Goal: Task Accomplishment & Management: Use online tool/utility

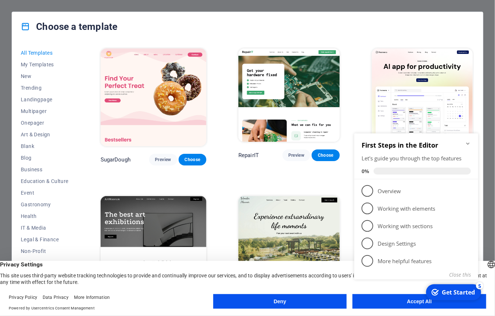
click at [467, 141] on icon "Minimize checklist" at bounding box center [467, 143] width 6 height 6
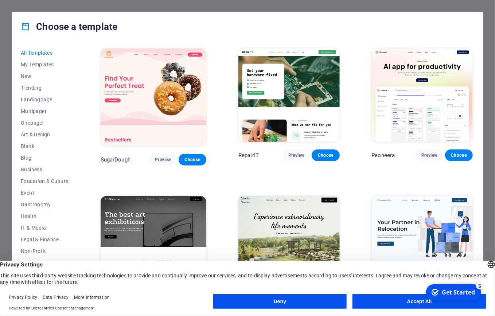
click at [271, 297] on button "Deny" at bounding box center [280, 301] width 134 height 15
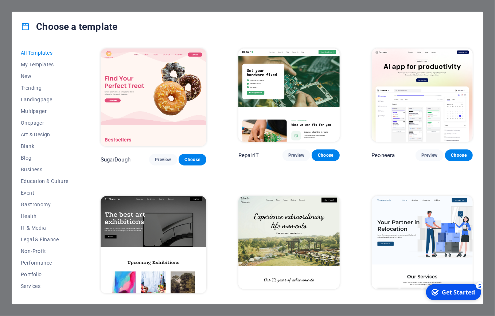
click at [260, 4] on div "Choose a template All Templates My Templates New Trending Landingpage Multipage…" at bounding box center [247, 158] width 495 height 316
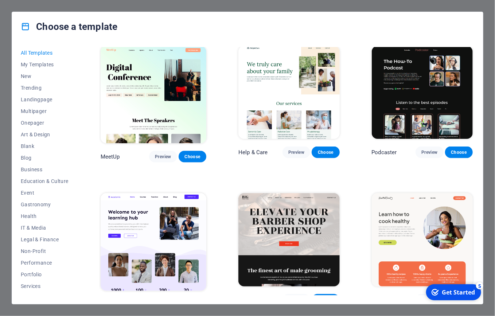
scroll to position [473, 0]
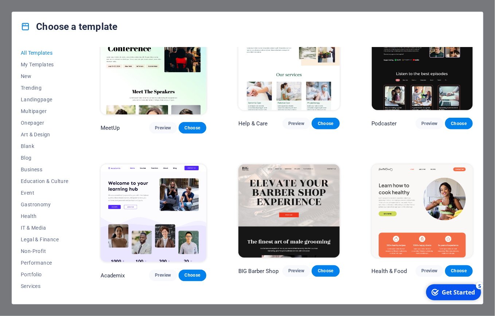
click at [455, 294] on div "Get Started" at bounding box center [457, 292] width 33 height 8
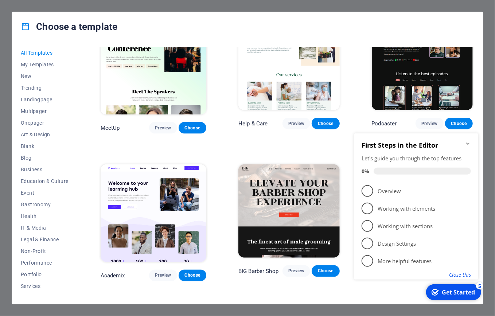
click at [465, 275] on button "Close this" at bounding box center [459, 274] width 22 height 7
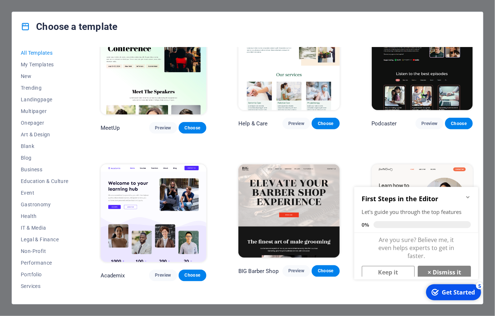
click at [467, 295] on div "Get Started" at bounding box center [457, 292] width 33 height 8
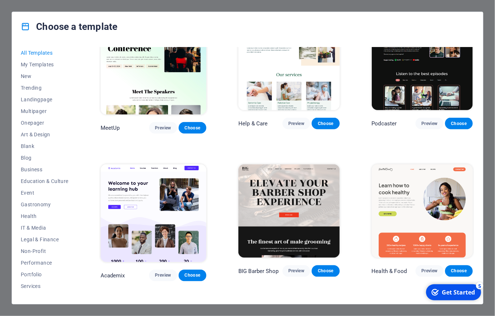
click at [474, 296] on div "Get Started" at bounding box center [457, 292] width 33 height 8
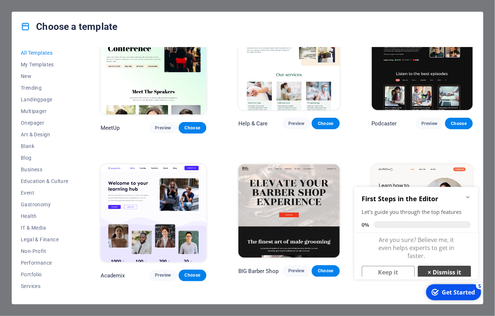
click at [443, 270] on link "× Dismiss it" at bounding box center [443, 271] width 53 height 13
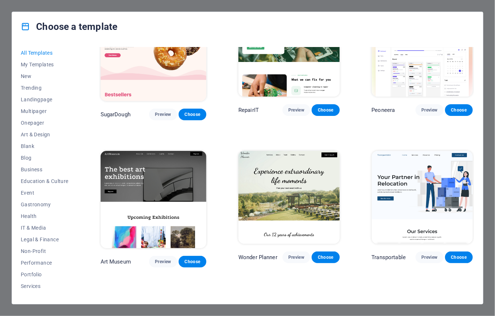
scroll to position [0, 0]
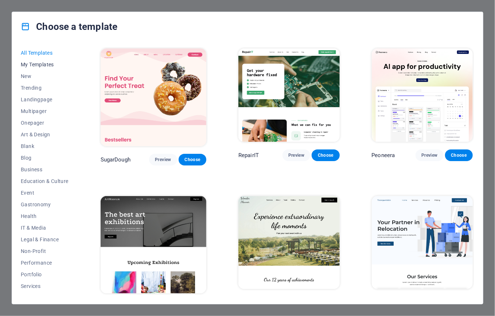
click at [46, 63] on span "My Templates" at bounding box center [45, 65] width 48 height 6
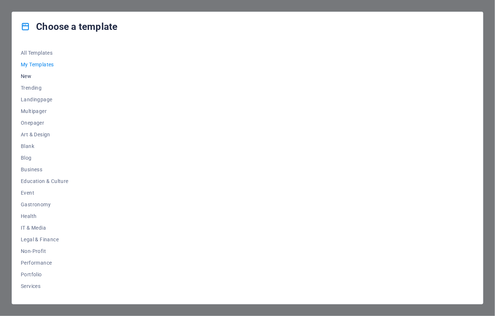
click at [30, 74] on span "New" at bounding box center [45, 76] width 48 height 6
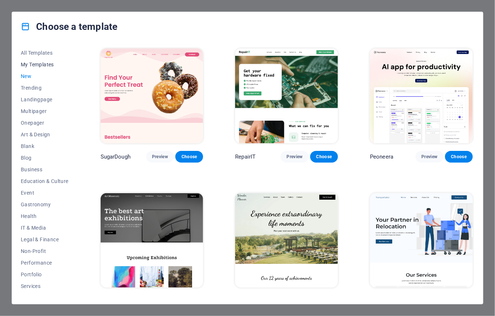
click at [39, 68] on button "My Templates" at bounding box center [45, 65] width 48 height 12
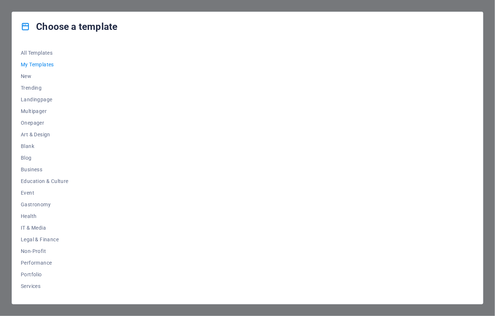
click at [31, 6] on div "Choose a template All Templates My Templates New Trending Landingpage Multipage…" at bounding box center [247, 158] width 495 height 316
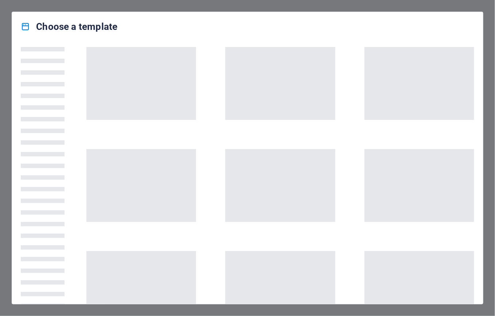
click at [198, 7] on div "Choose a template" at bounding box center [247, 158] width 495 height 316
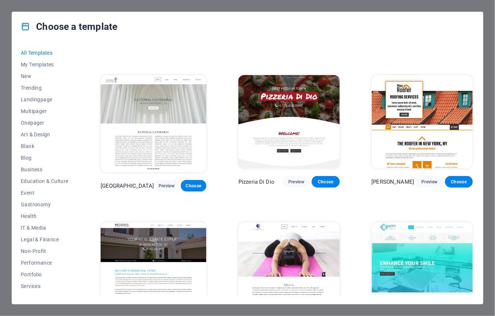
scroll to position [3096, 0]
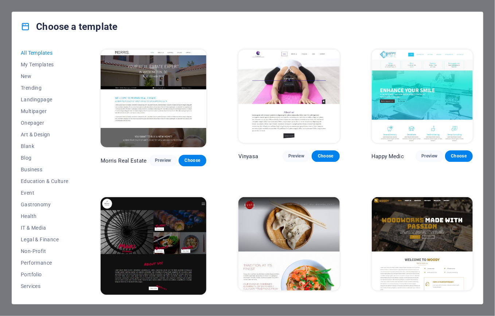
drag, startPoint x: 474, startPoint y: 149, endPoint x: 477, endPoint y: 163, distance: 14.1
click at [480, 197] on div "All Templates My Templates New Trending Landingpage Multipager Onepager Art & D…" at bounding box center [247, 172] width 471 height 263
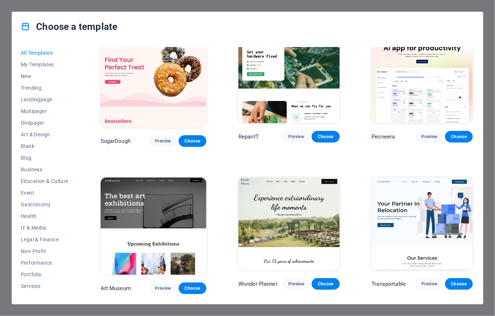
scroll to position [0, 0]
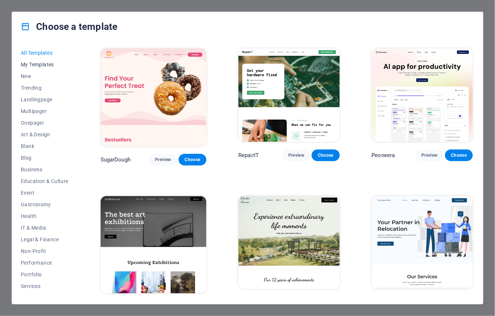
click at [47, 66] on span "My Templates" at bounding box center [45, 65] width 48 height 6
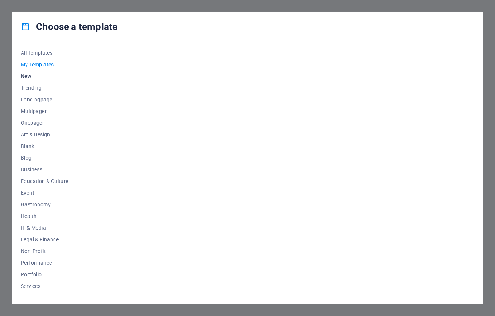
click at [28, 75] on span "New" at bounding box center [45, 76] width 48 height 6
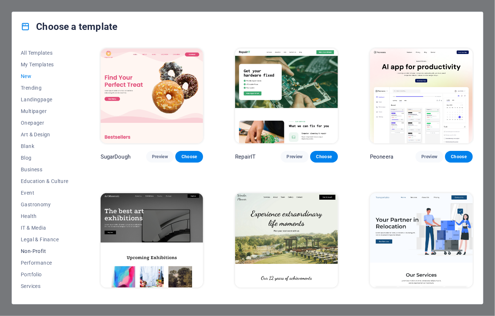
click at [35, 251] on span "Non-Profit" at bounding box center [45, 251] width 48 height 6
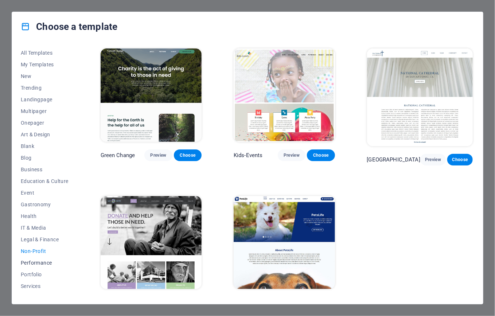
scroll to position [43, 0]
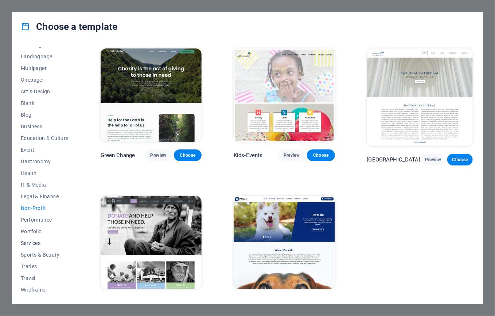
click at [42, 240] on span "Services" at bounding box center [45, 243] width 48 height 6
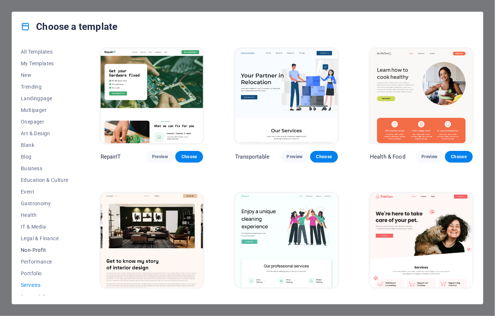
scroll to position [0, 0]
click at [39, 110] on span "Multipager" at bounding box center [45, 111] width 48 height 6
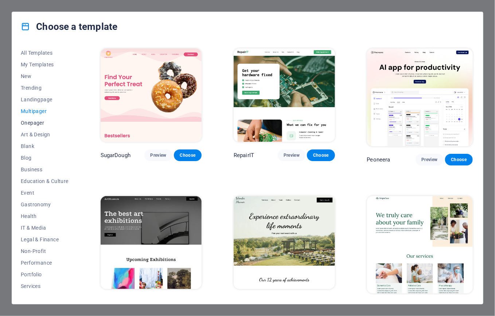
click at [35, 122] on span "Onepager" at bounding box center [45, 123] width 48 height 6
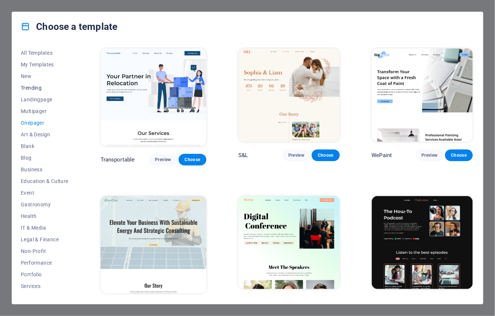
click at [35, 86] on span "Trending" at bounding box center [45, 88] width 48 height 6
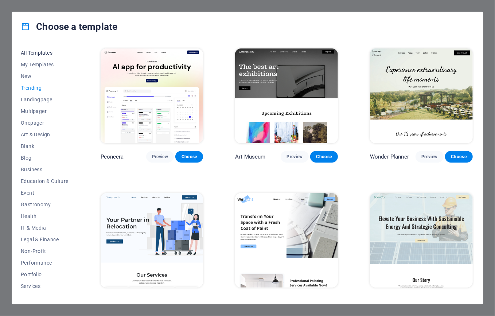
click at [44, 52] on span "All Templates" at bounding box center [45, 53] width 48 height 6
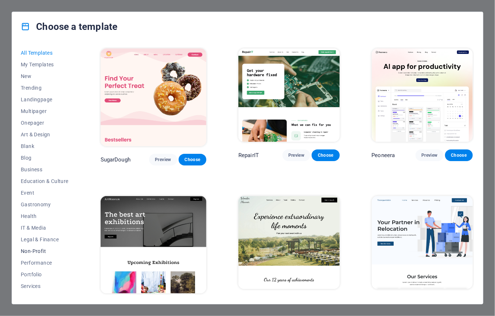
click at [46, 255] on button "Non-Profit" at bounding box center [45, 251] width 48 height 12
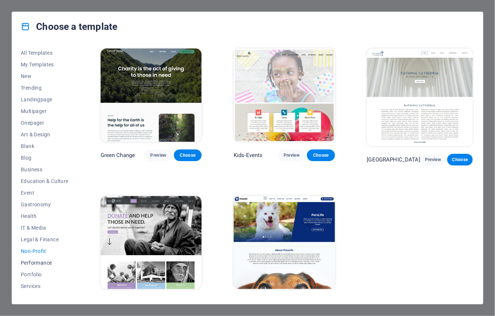
click at [38, 263] on span "Performance" at bounding box center [45, 263] width 48 height 6
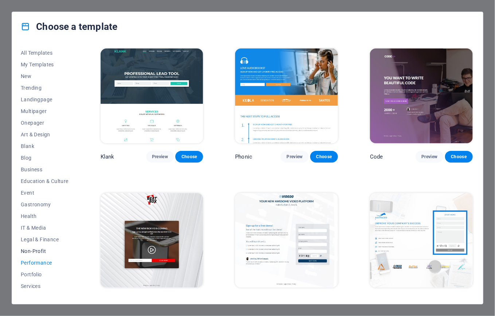
click at [43, 248] on span "Non-Profit" at bounding box center [45, 251] width 48 height 6
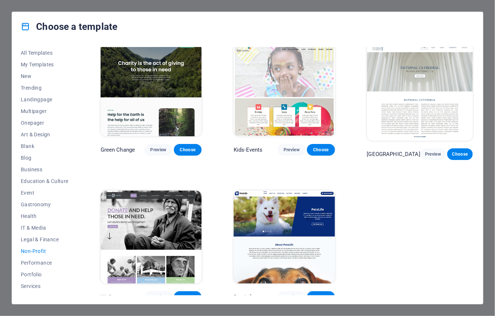
scroll to position [13, 0]
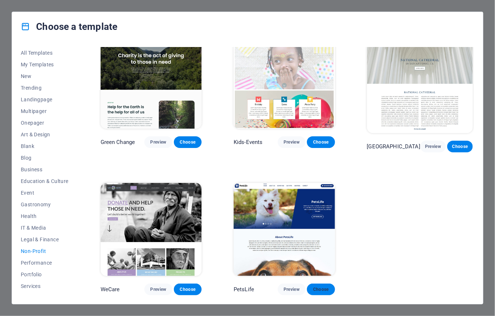
click at [325, 286] on span "Choose" at bounding box center [320, 289] width 16 height 6
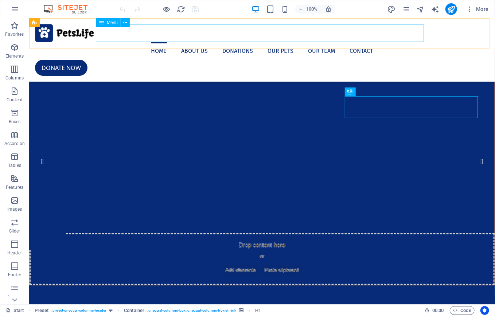
click at [361, 42] on nav "Home About us Donations Our Pets Our Team Contact" at bounding box center [262, 50] width 454 height 17
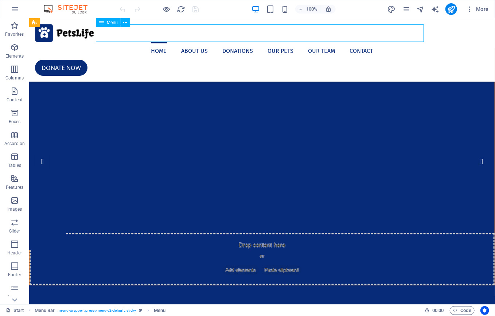
click at [158, 42] on nav "Home About us Donations Our Pets Our Team Contact" at bounding box center [262, 50] width 454 height 17
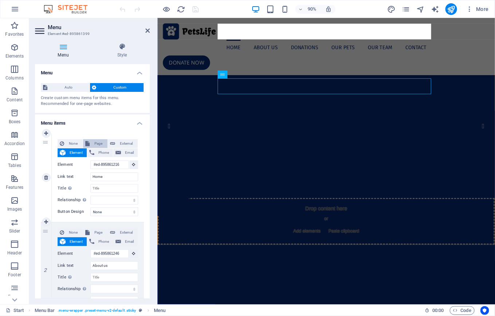
scroll to position [24, 0]
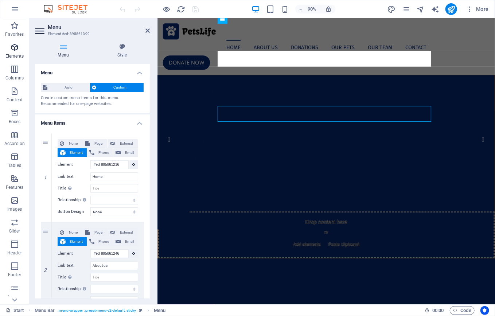
click at [17, 52] on icon "button" at bounding box center [14, 47] width 9 height 9
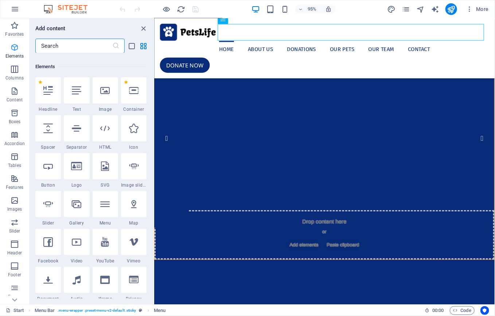
scroll to position [77, 0]
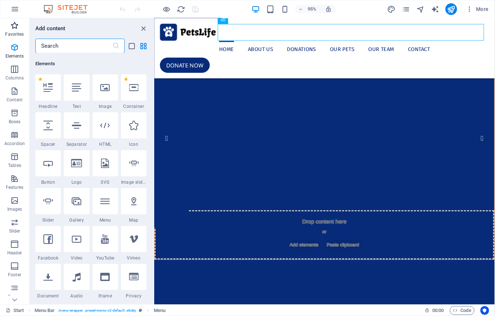
click at [10, 31] on span "Favorites" at bounding box center [14, 29] width 29 height 17
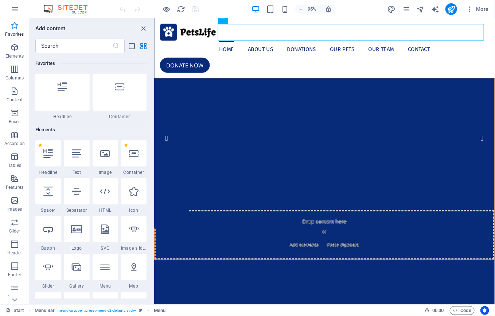
scroll to position [0, 0]
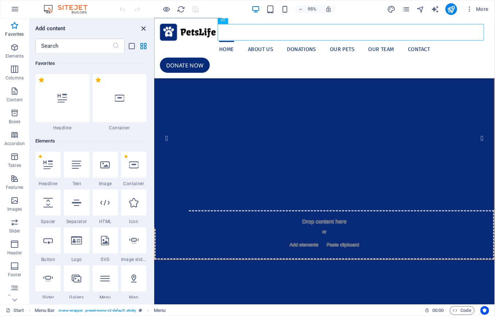
click at [143, 27] on icon "close panel" at bounding box center [143, 28] width 8 height 8
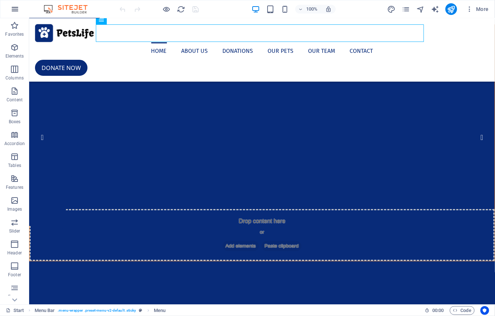
click at [16, 8] on icon "button" at bounding box center [15, 9] width 9 height 9
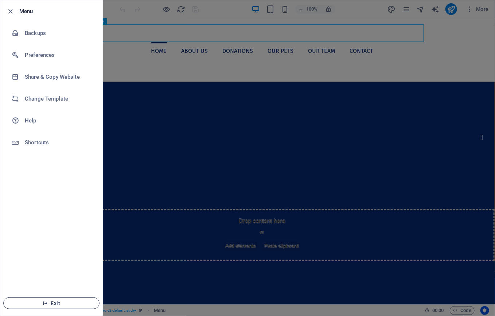
click at [68, 304] on span "Exit" at bounding box center [51, 303] width 84 height 6
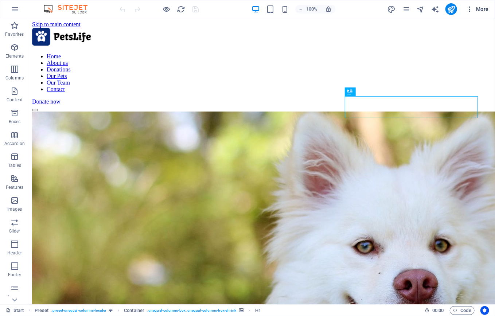
click at [465, 9] on button "More" at bounding box center [477, 9] width 29 height 12
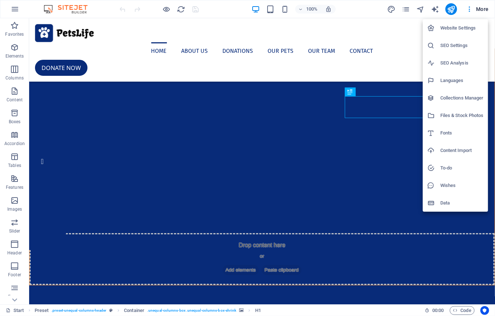
click at [64, 287] on div at bounding box center [247, 158] width 495 height 316
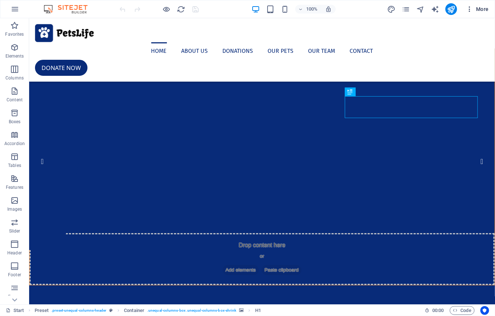
click at [481, 11] on span "More" at bounding box center [476, 8] width 23 height 7
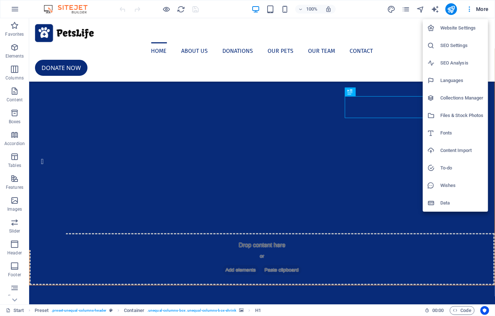
click at [57, 8] on div at bounding box center [247, 158] width 495 height 316
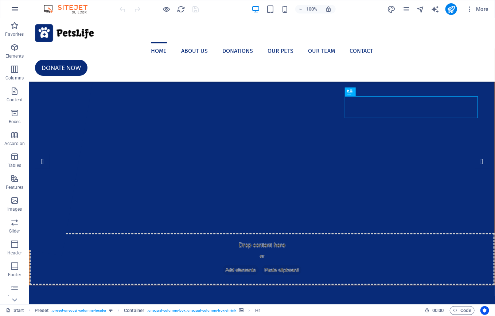
click at [16, 8] on icon "button" at bounding box center [15, 9] width 9 height 9
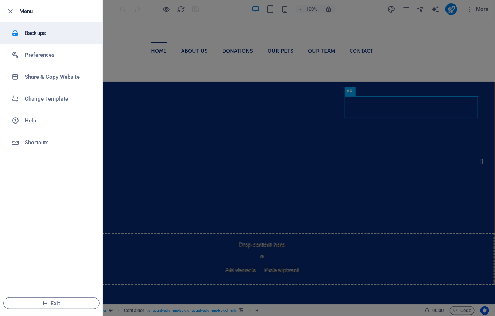
click at [27, 34] on h6 "Backups" at bounding box center [58, 33] width 67 height 9
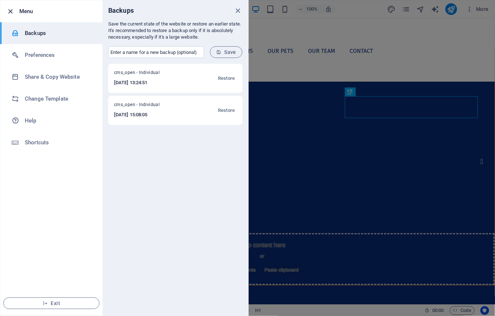
click at [10, 8] on icon "button" at bounding box center [11, 11] width 8 height 8
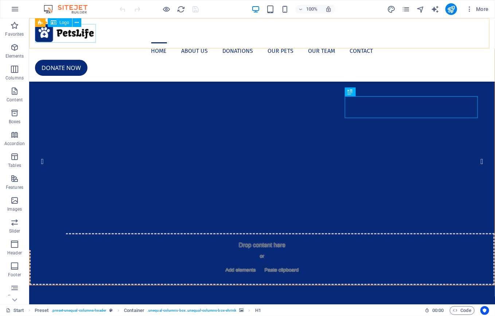
click at [57, 31] on div at bounding box center [262, 33] width 454 height 18
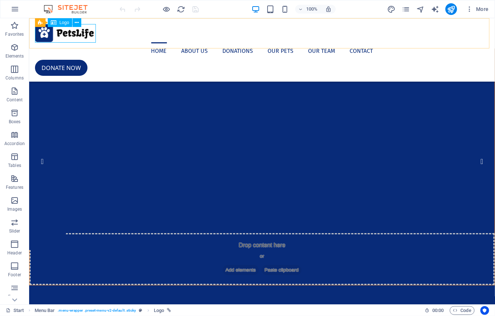
click at [60, 21] on span "Logo" at bounding box center [64, 22] width 10 height 4
click at [77, 21] on icon at bounding box center [77, 23] width 4 height 8
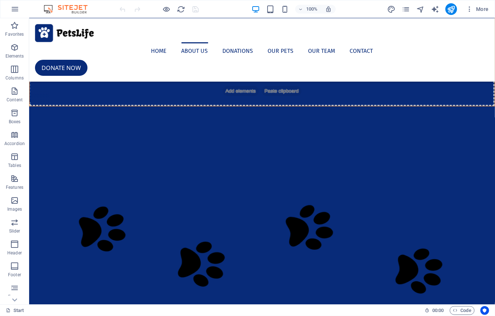
scroll to position [2040, 0]
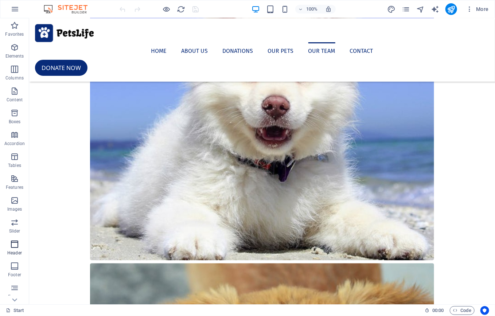
click at [13, 249] on span "Header" at bounding box center [14, 248] width 29 height 17
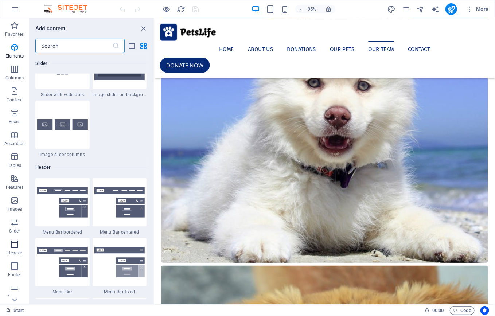
scroll to position [4386, 0]
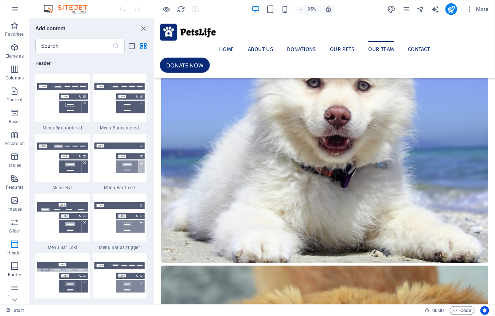
click at [15, 270] on icon "button" at bounding box center [14, 266] width 9 height 9
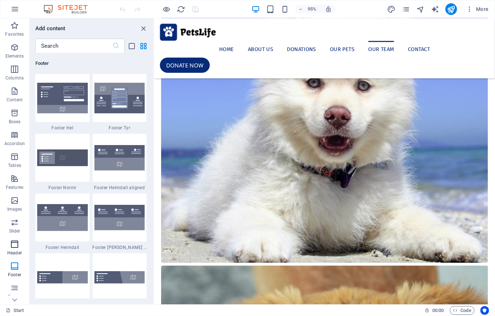
click at [15, 250] on p "Header" at bounding box center [14, 253] width 15 height 6
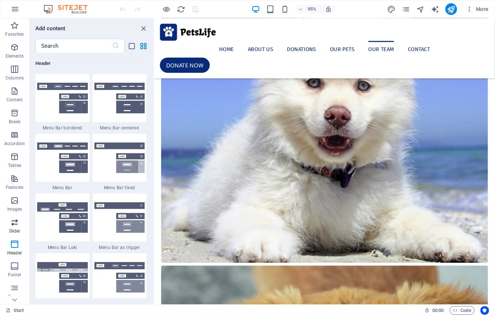
click at [14, 227] on icon "button" at bounding box center [14, 222] width 9 height 9
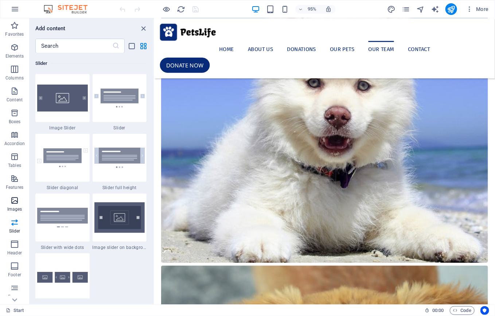
click at [14, 198] on icon "button" at bounding box center [14, 200] width 9 height 9
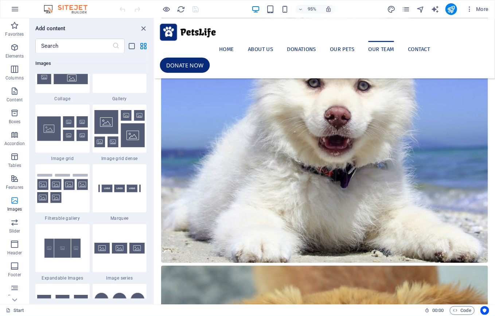
scroll to position [3693, 0]
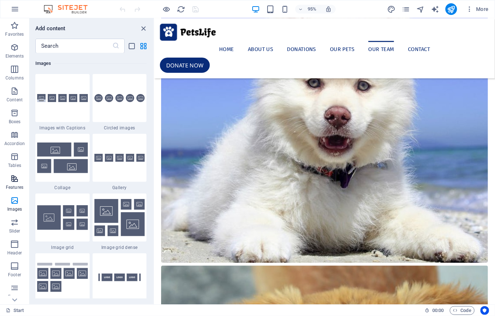
click at [11, 184] on span "Features" at bounding box center [14, 182] width 29 height 17
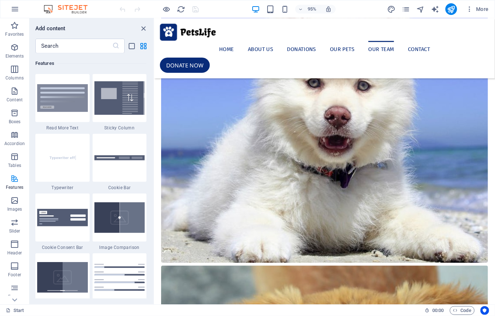
scroll to position [2839, 0]
click at [13, 157] on icon "button" at bounding box center [14, 156] width 9 height 9
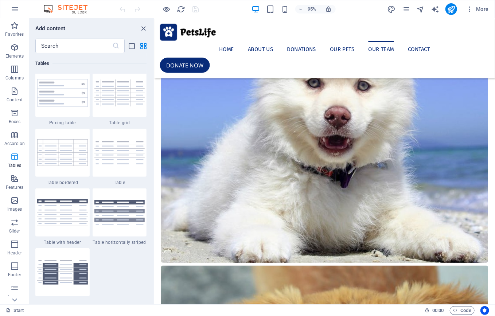
scroll to position [2523, 0]
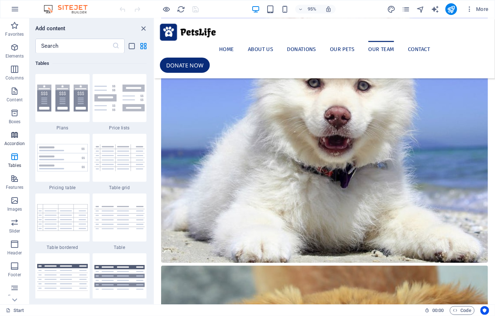
click at [15, 129] on button "Accordion" at bounding box center [14, 138] width 29 height 22
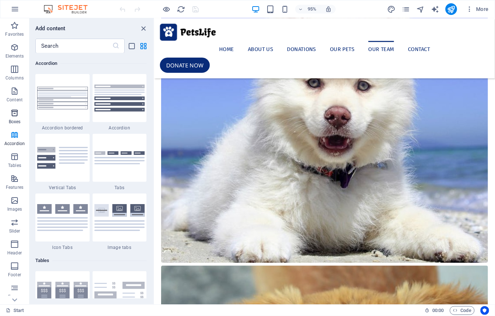
click at [16, 115] on icon "button" at bounding box center [14, 113] width 9 height 9
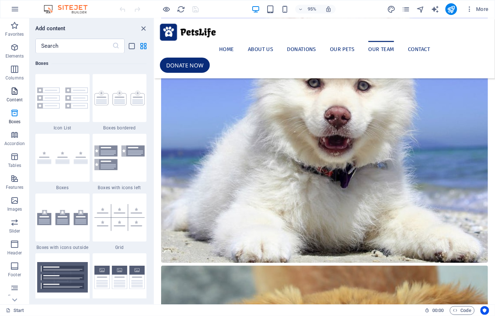
click at [16, 97] on span "Content" at bounding box center [14, 95] width 29 height 17
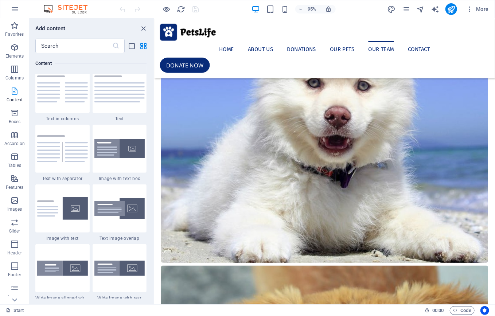
scroll to position [1274, 0]
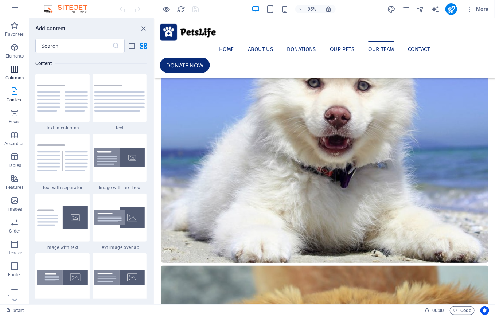
click at [17, 76] on p "Columns" at bounding box center [14, 78] width 18 height 6
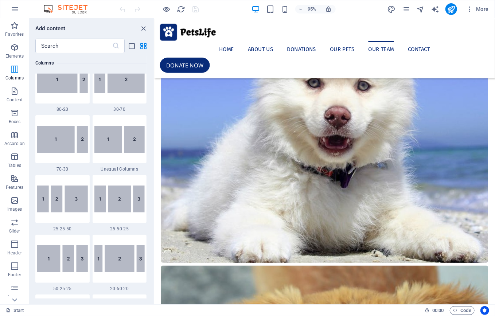
scroll to position [361, 0]
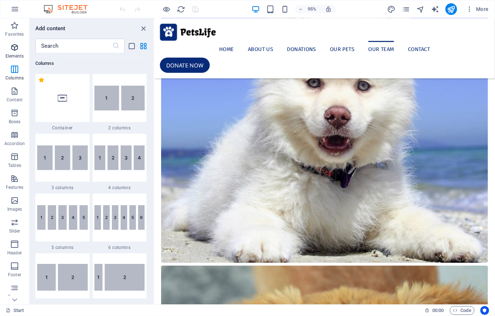
click at [14, 48] on icon "button" at bounding box center [14, 47] width 9 height 9
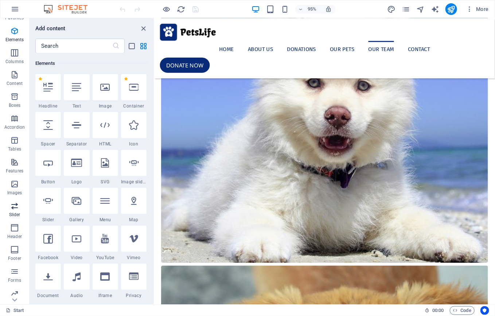
scroll to position [42, 0]
click at [12, 296] on p "Collections" at bounding box center [14, 299] width 22 height 6
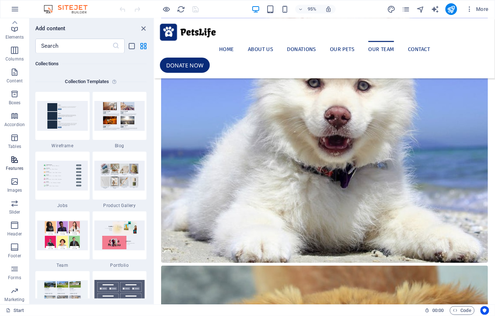
scroll to position [0, 0]
click at [14, 11] on icon "button" at bounding box center [15, 9] width 9 height 9
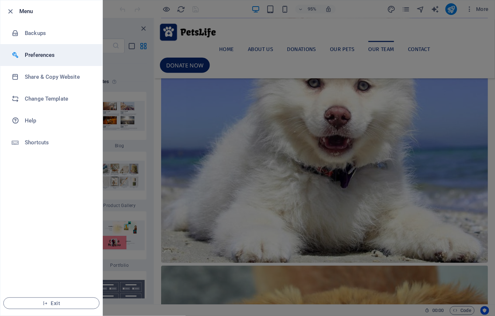
click at [47, 58] on h6 "Preferences" at bounding box center [58, 55] width 67 height 9
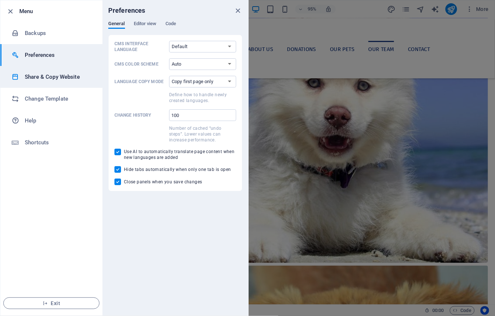
click at [50, 77] on h6 "Share & Copy Website" at bounding box center [58, 76] width 67 height 9
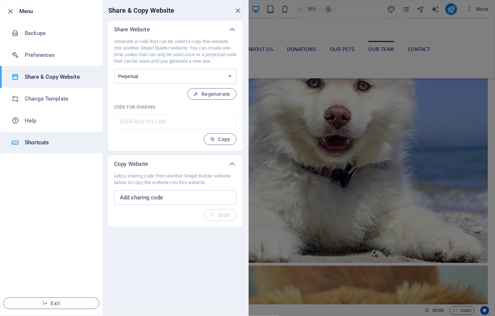
click at [55, 143] on h6 "Shortcuts" at bounding box center [58, 142] width 67 height 9
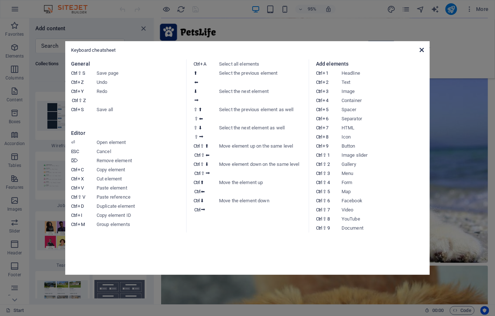
click at [422, 47] on div "Keyboard cheatsheet General Ctrl ⇧ S Save page Ctrl Z Undo Ctrl Y Ctrl ⇧ Z Redo…" at bounding box center [247, 157] width 364 height 233
click at [420, 50] on icon at bounding box center [421, 50] width 4 height 6
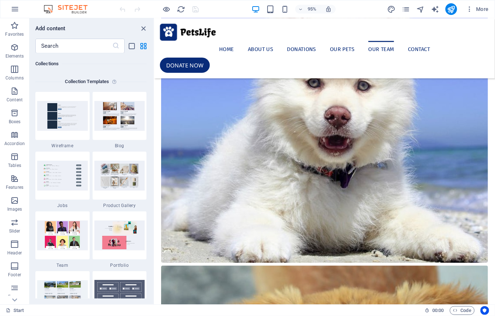
click at [58, 8] on img at bounding box center [69, 9] width 55 height 9
click at [17, 7] on icon "button" at bounding box center [15, 9] width 9 height 9
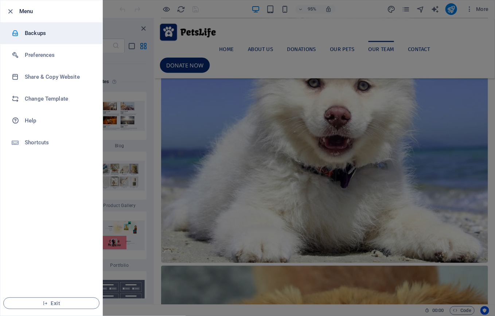
click at [34, 30] on h6 "Backups" at bounding box center [58, 33] width 67 height 9
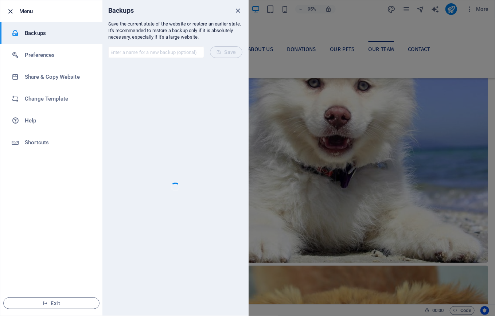
click at [12, 9] on icon "button" at bounding box center [11, 11] width 8 height 8
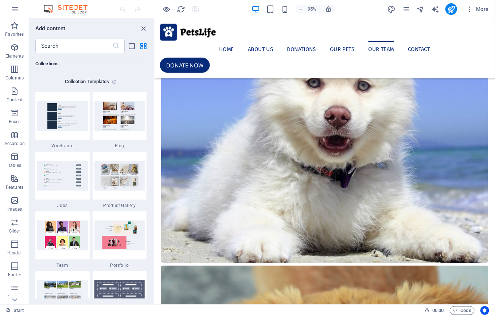
click at [87, 11] on img at bounding box center [69, 9] width 55 height 9
click at [401, 10] on span "pages" at bounding box center [405, 9] width 9 height 8
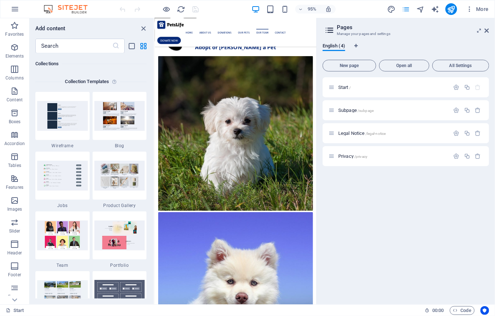
scroll to position [2294, 0]
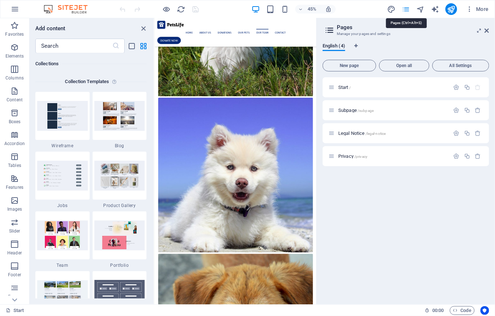
click at [406, 11] on icon "pages" at bounding box center [405, 9] width 8 height 8
click at [490, 31] on aside "Pages Manage your pages and settings English (4) New page Open all All Settings…" at bounding box center [405, 161] width 178 height 286
drag, startPoint x: 487, startPoint y: 30, endPoint x: 349, endPoint y: 12, distance: 138.8
click at [487, 30] on icon at bounding box center [486, 31] width 4 height 6
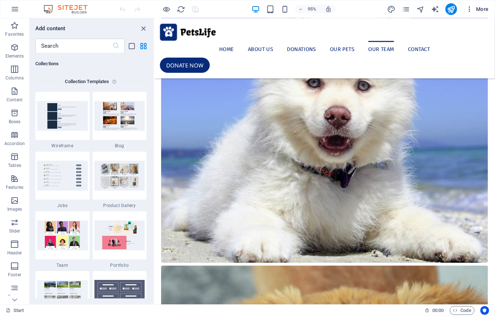
click at [473, 9] on icon "button" at bounding box center [468, 8] width 7 height 7
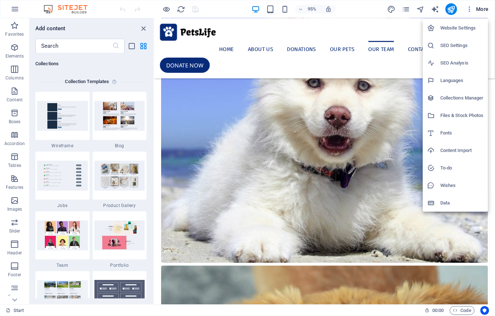
click at [264, 52] on div at bounding box center [247, 158] width 495 height 316
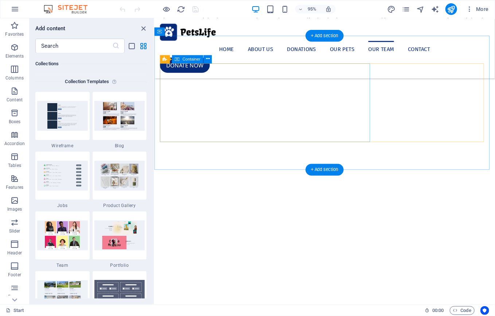
scroll to position [911, 0]
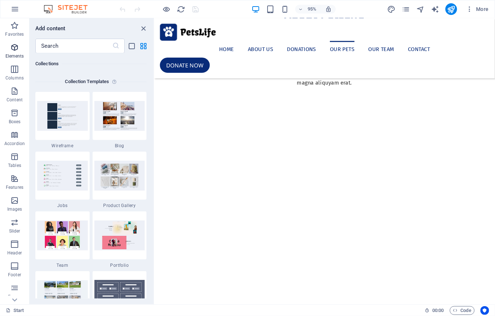
click at [13, 45] on icon "button" at bounding box center [14, 47] width 9 height 9
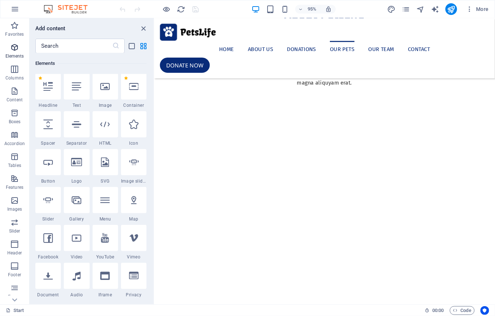
scroll to position [77, 0]
drag, startPoint x: 13, startPoint y: 87, endPoint x: 16, endPoint y: 75, distance: 12.5
click at [14, 84] on button "Content" at bounding box center [14, 95] width 29 height 22
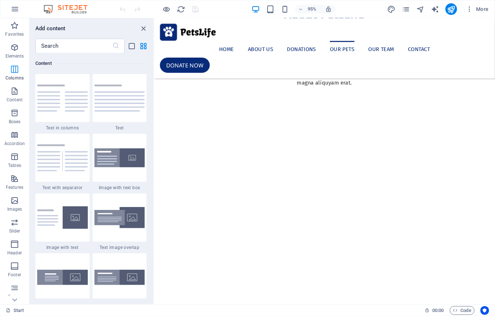
scroll to position [1274, 0]
click at [15, 72] on icon "button" at bounding box center [14, 69] width 9 height 9
click at [14, 98] on p "Content" at bounding box center [15, 100] width 16 height 6
click at [18, 119] on p "Boxes" at bounding box center [15, 122] width 12 height 6
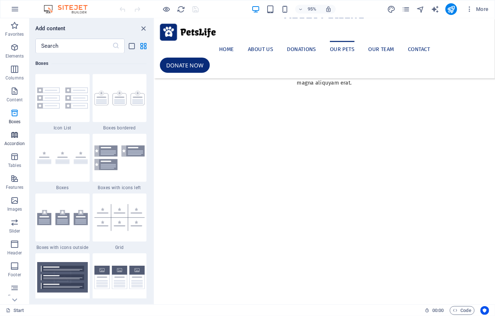
click at [16, 140] on span "Accordion" at bounding box center [14, 138] width 29 height 17
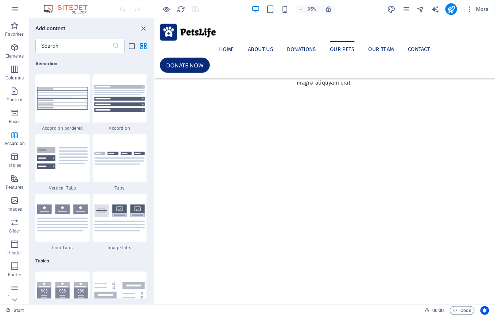
scroll to position [2325, 0]
click at [142, 27] on icon "close panel" at bounding box center [143, 28] width 8 height 8
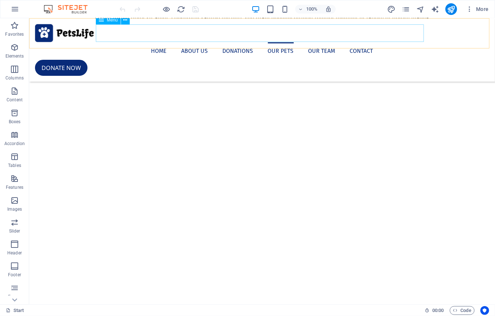
scroll to position [900, 0]
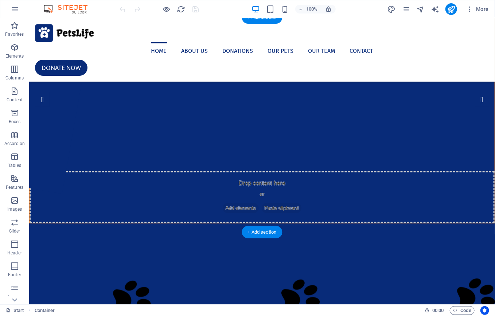
scroll to position [0, 0]
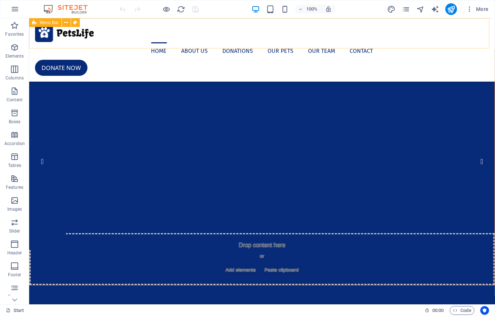
click at [41, 22] on span "Menu Bar" at bounding box center [49, 22] width 19 height 4
click at [10, 8] on button "button" at bounding box center [14, 8] width 17 height 17
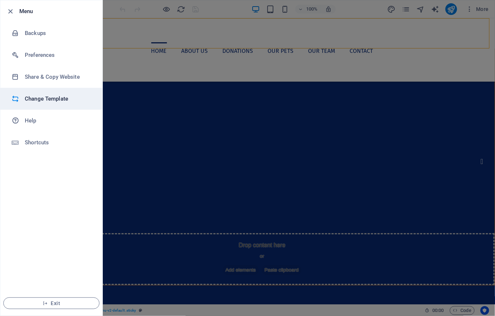
click at [47, 98] on h6 "Change Template" at bounding box center [58, 98] width 67 height 9
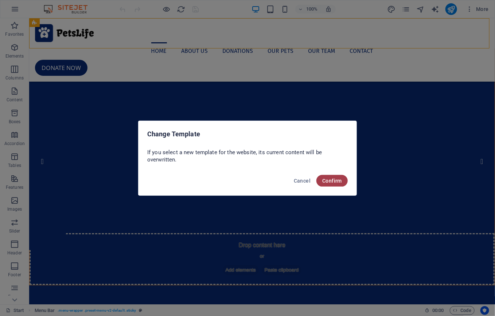
click at [339, 182] on span "Confirm" at bounding box center [332, 181] width 20 height 6
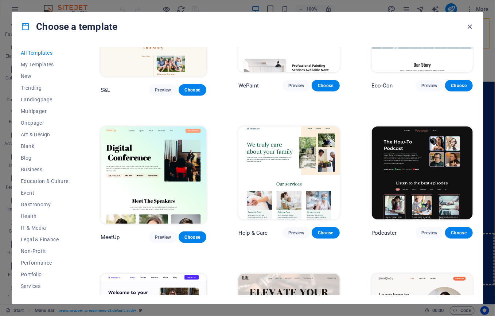
scroll to position [219, 0]
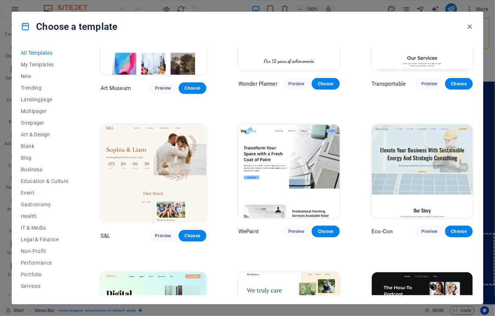
click at [288, 160] on img at bounding box center [288, 171] width 101 height 93
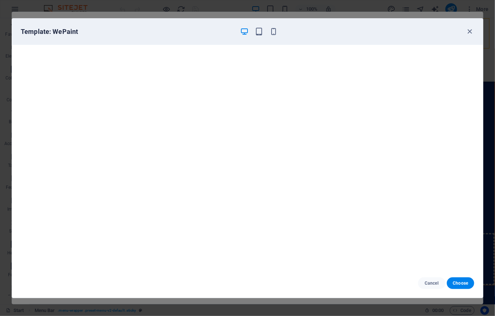
scroll to position [2, 0]
click at [258, 32] on icon "button" at bounding box center [259, 31] width 8 height 8
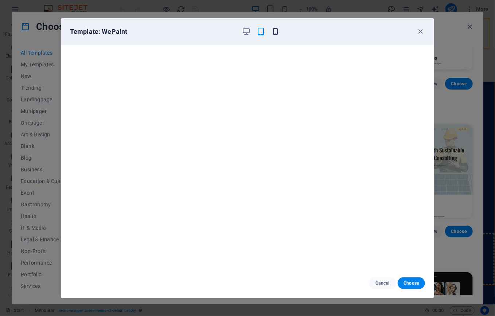
click at [274, 30] on icon "button" at bounding box center [275, 31] width 8 height 8
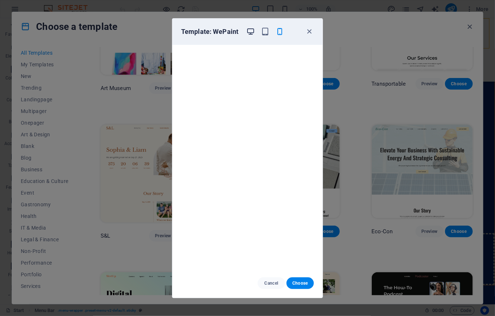
click at [252, 32] on icon "button" at bounding box center [251, 31] width 8 height 8
